Goal: Use online tool/utility

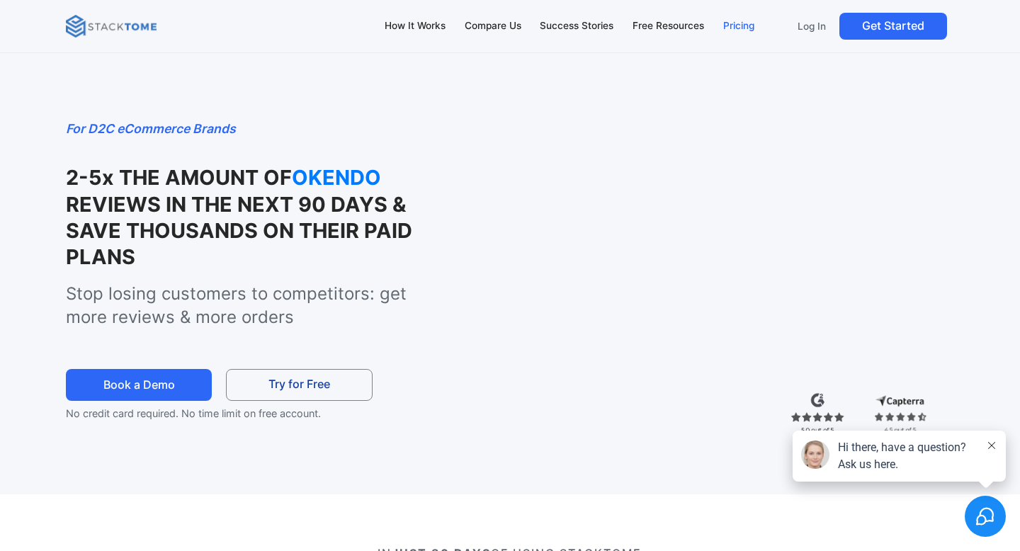
click at [731, 29] on div "Pricing" at bounding box center [738, 26] width 31 height 16
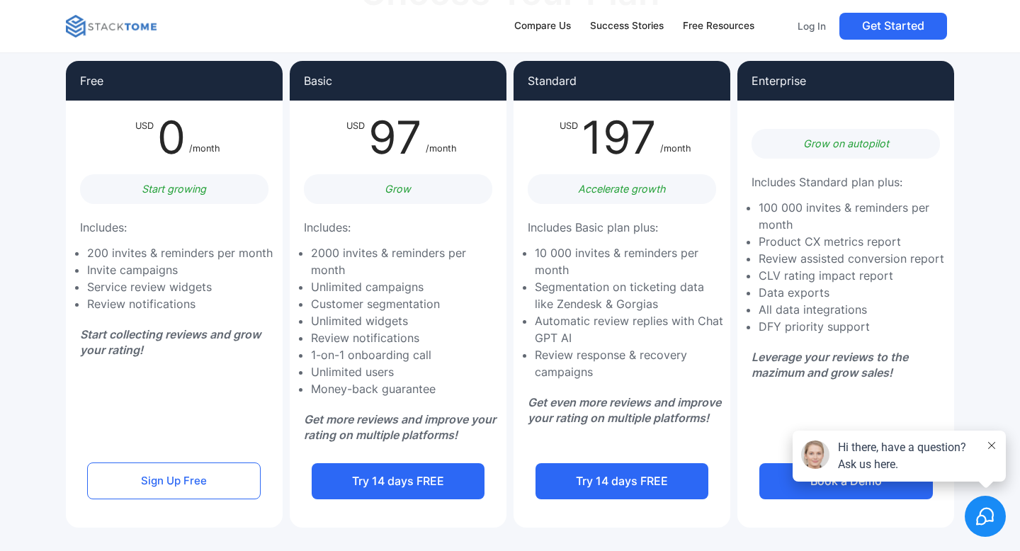
scroll to position [135, 0]
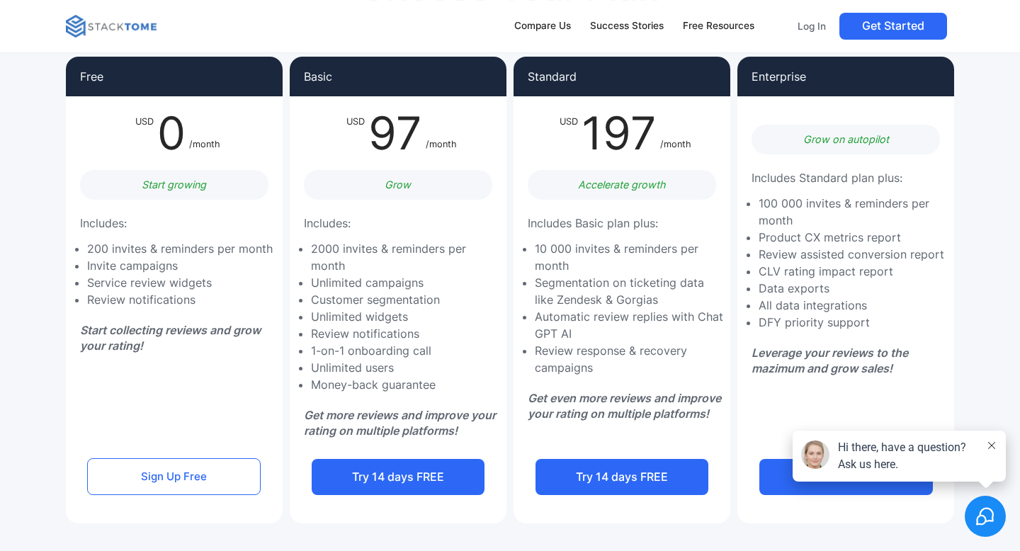
click at [992, 446] on icon at bounding box center [991, 445] width 7 height 7
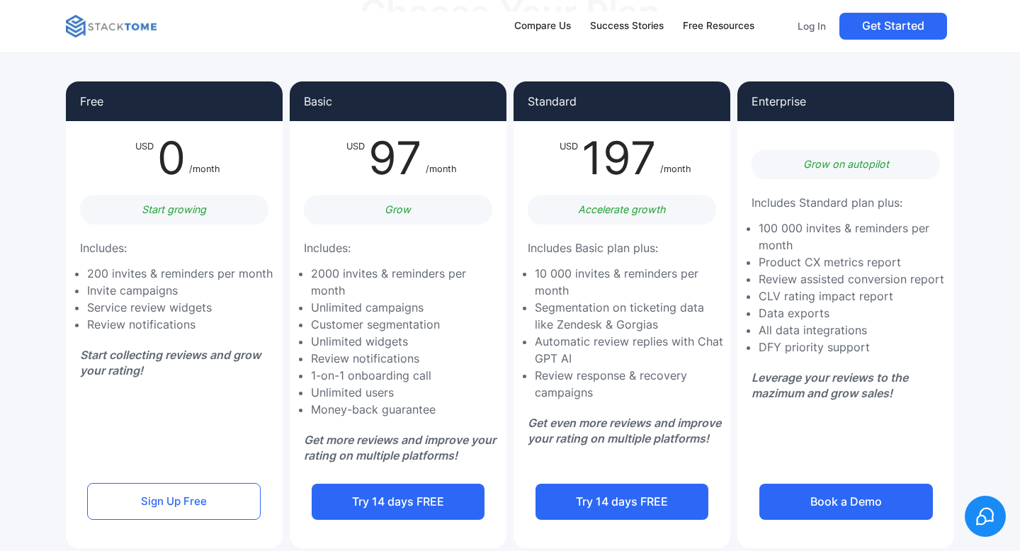
scroll to position [117, 0]
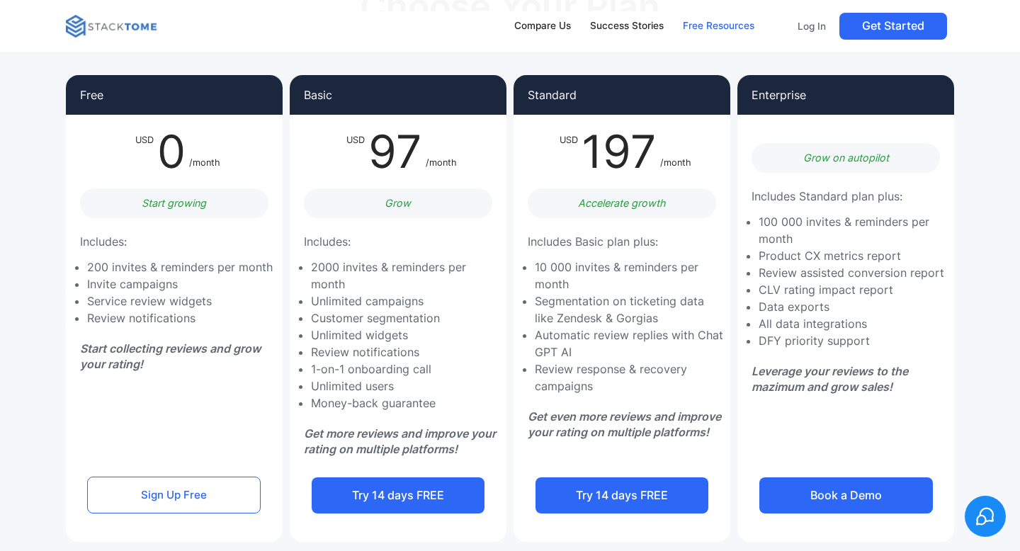
click at [722, 25] on div "Free Resources" at bounding box center [719, 26] width 72 height 16
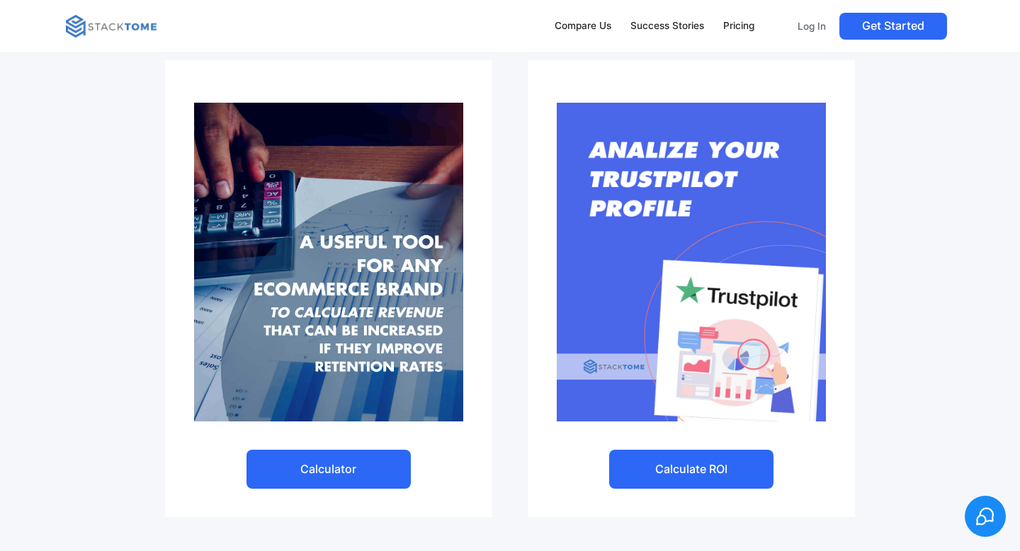
scroll to position [559, 0]
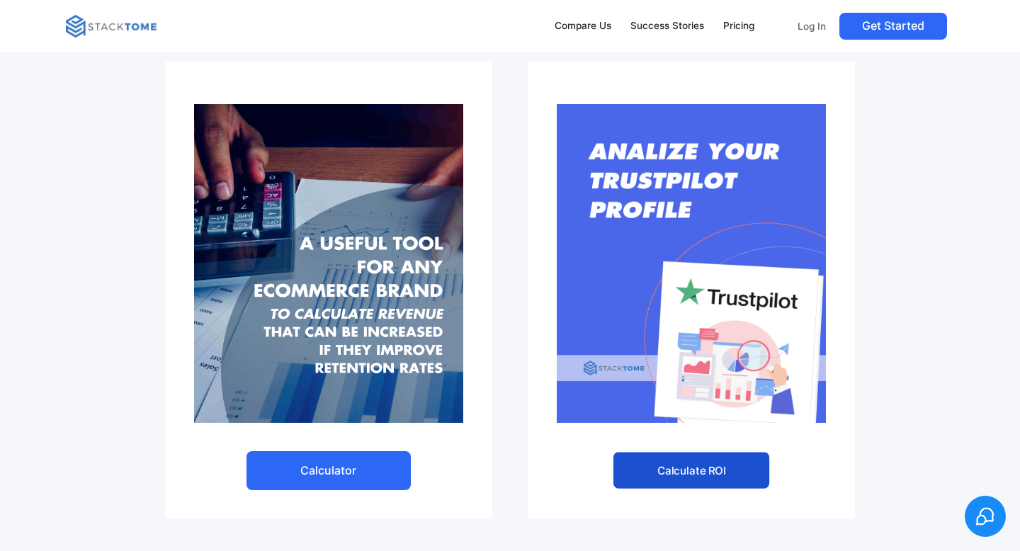
click at [686, 472] on link "Calculate ROI" at bounding box center [691, 470] width 156 height 37
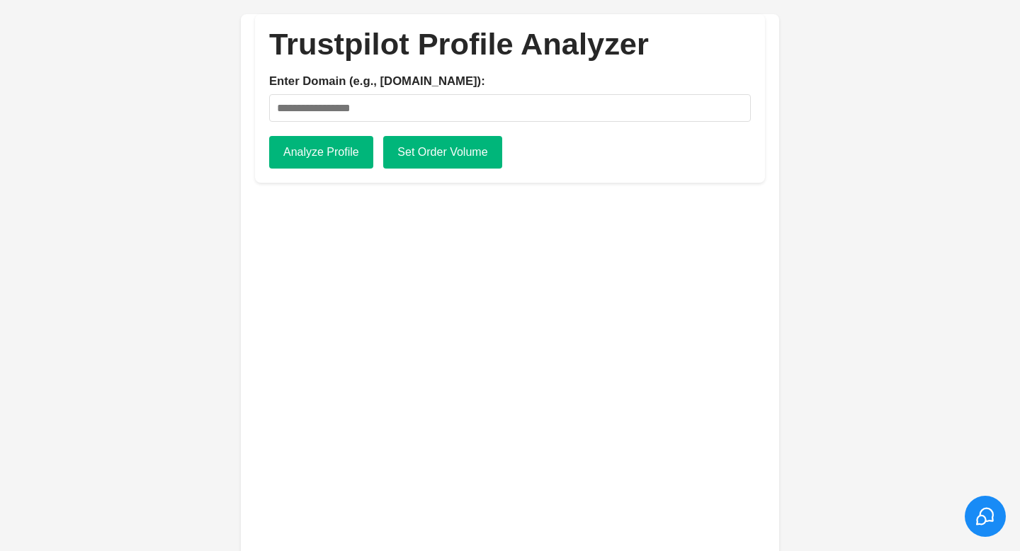
click at [326, 112] on input "Enter Domain (e.g., apple.com):" at bounding box center [510, 108] width 482 height 28
type input "**********"
click at [334, 151] on button "Analyze Profile" at bounding box center [321, 152] width 104 height 33
